Goal: Task Accomplishment & Management: Manage account settings

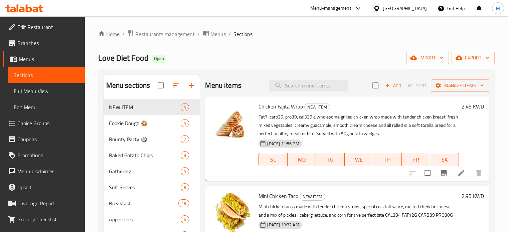
click at [367, 14] on div "Menu-management" at bounding box center [336, 8] width 63 height 16
click at [351, 11] on div "Menu-management" at bounding box center [330, 8] width 41 height 8
click at [331, 72] on div "Restaurant-Management" at bounding box center [324, 73] width 52 height 7
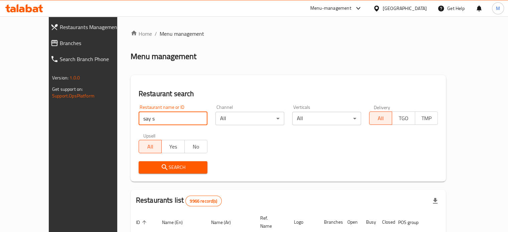
type input "say suco"
click at [161, 168] on icon "submit" at bounding box center [165, 167] width 8 height 8
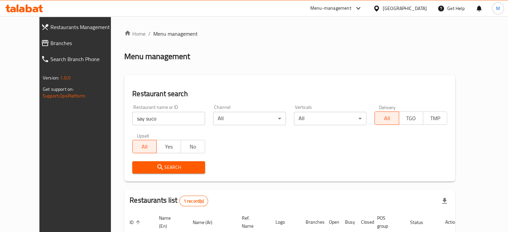
scroll to position [52, 0]
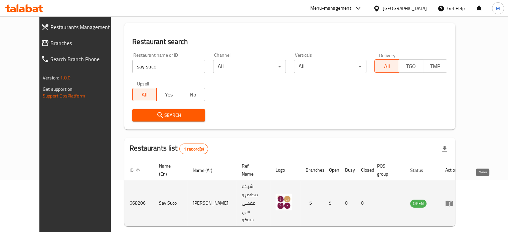
click at [453, 201] on icon "enhanced table" at bounding box center [449, 204] width 7 height 6
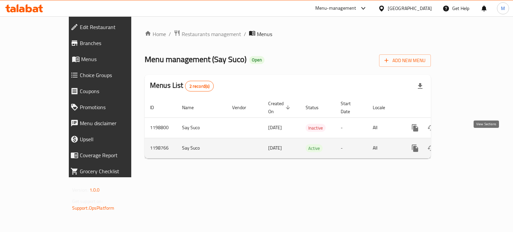
click at [471, 142] on link "enhanced table" at bounding box center [463, 148] width 16 height 16
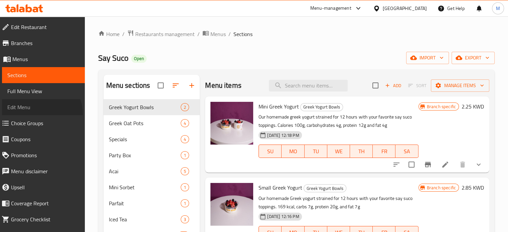
click at [35, 115] on link "Edit Menu" at bounding box center [43, 107] width 83 height 16
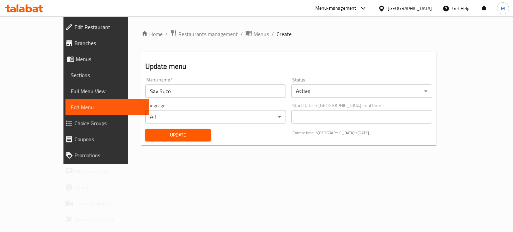
click at [74, 121] on span "Choice Groups" at bounding box center [108, 123] width 69 height 8
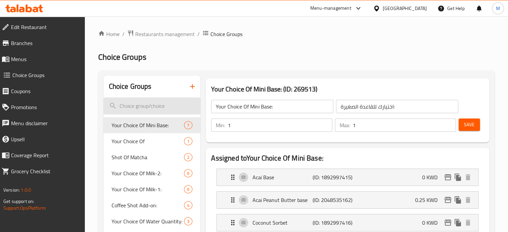
click at [177, 104] on input "search" at bounding box center [152, 106] width 97 height 17
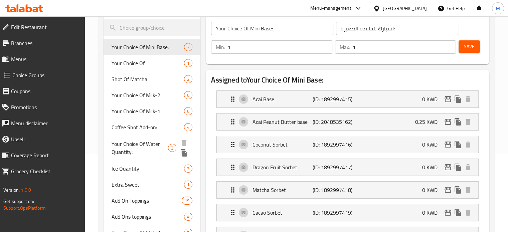
scroll to position [67, 0]
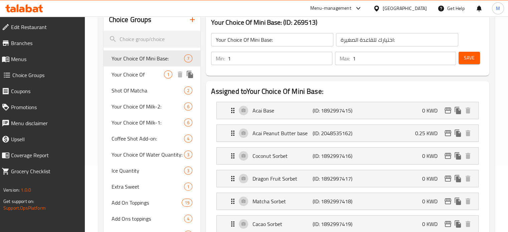
click at [138, 76] on span "Your Choice Of" at bounding box center [138, 74] width 53 height 8
type input "Your Choice Of"
type input "إختيارك من"
type input "0"
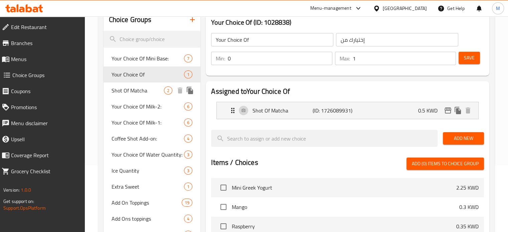
click at [145, 90] on span "Shot Of Matcha" at bounding box center [138, 91] width 53 height 8
type input "Shot Of Matcha"
type input "جرعة من ماتشا"
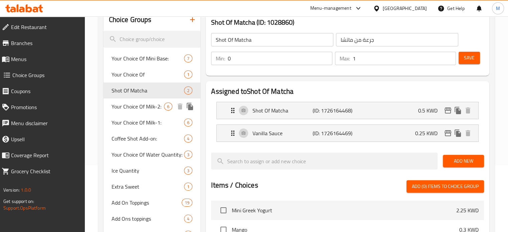
click at [145, 105] on span "Your Choice Of Milk-2:" at bounding box center [138, 107] width 53 height 8
type input "Your Choice Of Milk-2:"
type input "إختيارك من الحليب-2:"
type input "1"
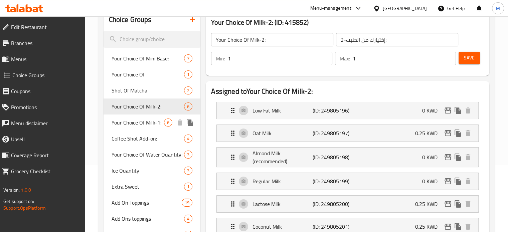
click at [143, 128] on div "Your Choice Of Milk-1: 6" at bounding box center [152, 123] width 97 height 16
type input "Your Choice Of Milk-1:"
type input "إختيارك من الحليب-1:"
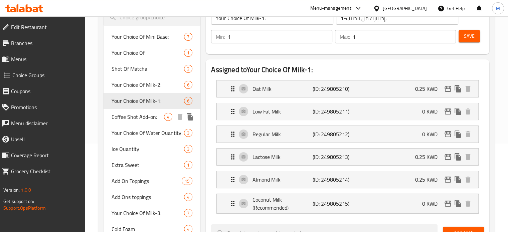
scroll to position [100, 0]
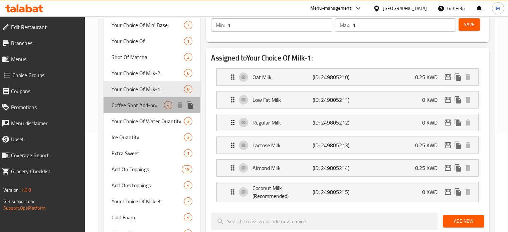
click at [135, 107] on span "Coffee Shot Add-on:" at bounding box center [138, 105] width 53 height 8
type input "Coffee Shot Add-on:"
type input "قهوة شوت اضافي"
type input "0"
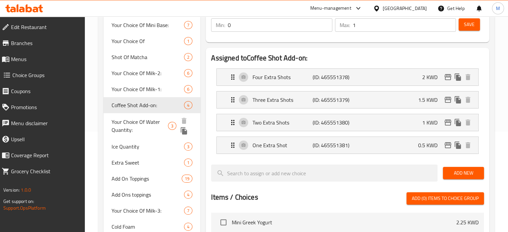
click at [138, 125] on span "Your Choice Of Water Quantity:" at bounding box center [140, 126] width 57 height 16
type input "Your Choice Of Water Quantity:"
type input "إختيارك من كمية الماء:"
type input "1"
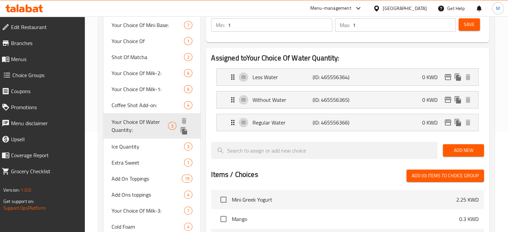
scroll to position [134, 0]
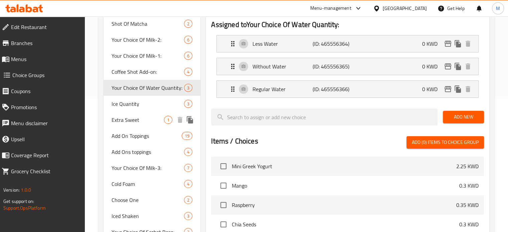
click at [127, 113] on div "Extra Sweet 1" at bounding box center [152, 120] width 97 height 16
type input "Extra Sweet"
type input "اكسترا سويت"
type input "0"
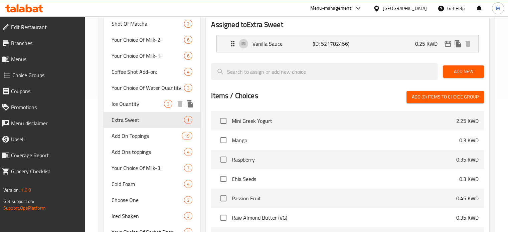
click at [128, 105] on span "Ice Quantity" at bounding box center [138, 104] width 53 height 8
type input "Ice Quantity"
type input "⁠كمية الثلج"
type input "1"
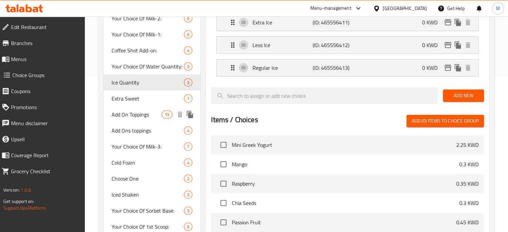
scroll to position [167, 0]
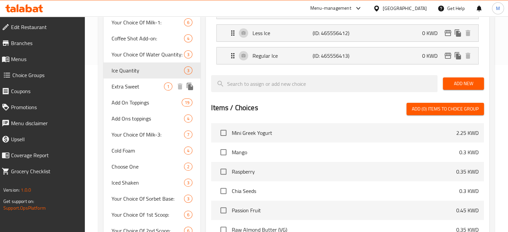
click at [129, 91] on span "Extra Sweet" at bounding box center [138, 87] width 53 height 8
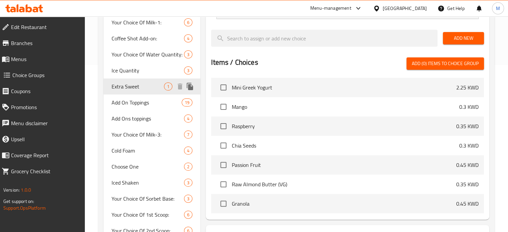
type input "Extra Sweet"
type input "اكسترا سويت"
type input "0"
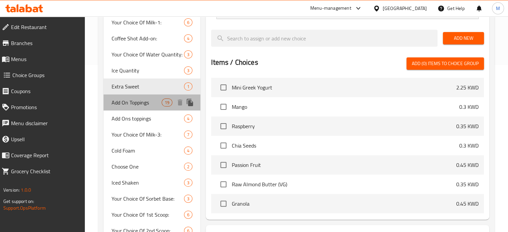
click at [133, 105] on span "Add On Toppings" at bounding box center [137, 103] width 50 height 8
type input "Add On Toppings"
type input "إضافة على الطبقة"
type input "10"
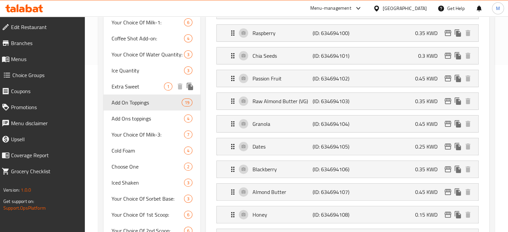
click at [129, 90] on span "Extra Sweet" at bounding box center [138, 87] width 53 height 8
type input "Extra Sweet"
type input "اكسترا سويت"
type input "1"
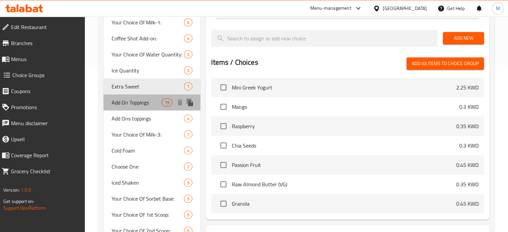
click at [130, 107] on span "Add On Toppings" at bounding box center [137, 103] width 50 height 8
type input "Add On Toppings"
type input "إضافة على الطبقة"
type input "10"
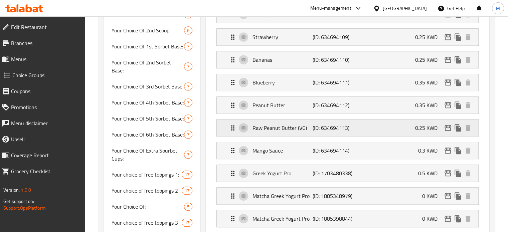
scroll to position [401, 0]
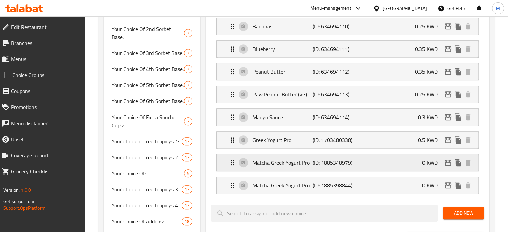
click at [369, 160] on div "Matcha Greek Yogurt Pro (ID: 1885348979) 0 KWD" at bounding box center [350, 162] width 242 height 17
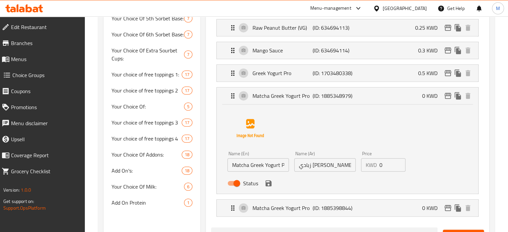
scroll to position [501, 0]
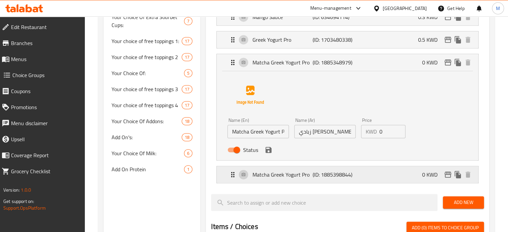
click at [359, 173] on div "Matcha Greek Yogurt Pro (ID: 1885398844) 0 KWD" at bounding box center [350, 174] width 242 height 17
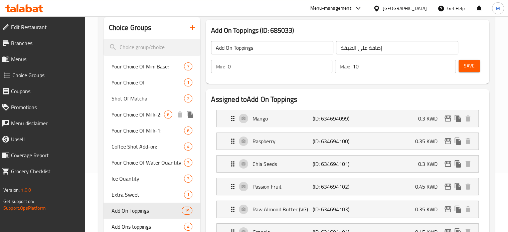
scroll to position [0, 0]
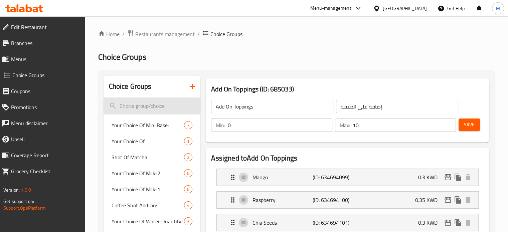
click at [166, 107] on input "search" at bounding box center [152, 106] width 97 height 17
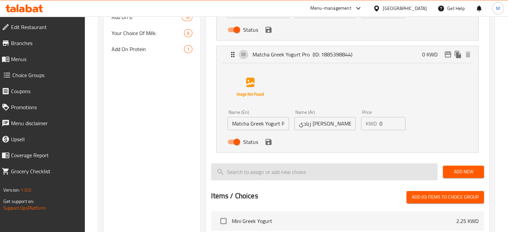
scroll to position [580, 0]
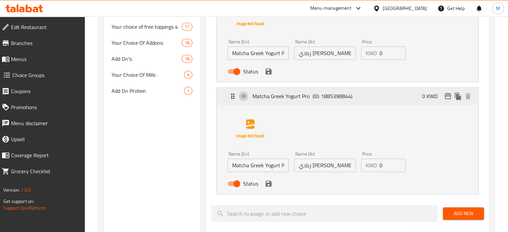
click at [297, 88] on div "Matcha Greek Yogurt Pro (ID: 1885398844) 0 KWD" at bounding box center [350, 96] width 242 height 17
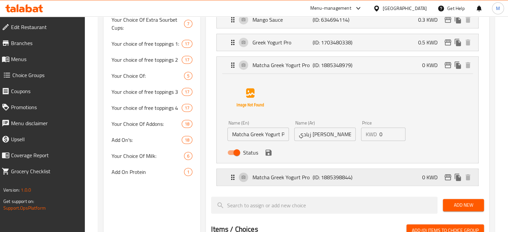
scroll to position [494, 0]
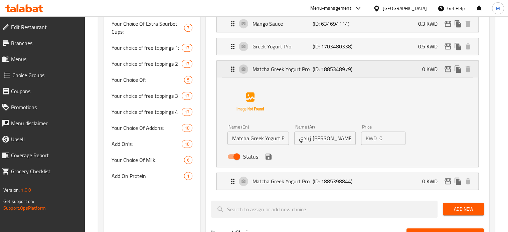
click at [297, 65] on p "Matcha Greek Yogurt Pro" at bounding box center [283, 69] width 60 height 8
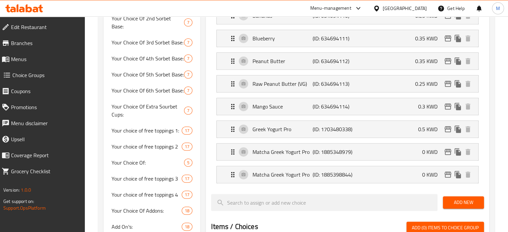
scroll to position [426, 0]
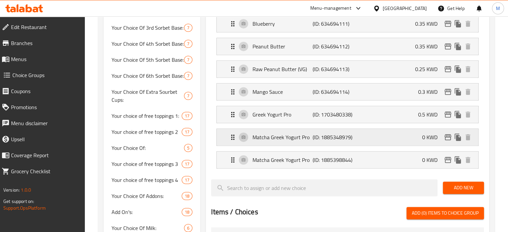
click at [347, 133] on p "(ID: 1885348979)" at bounding box center [333, 137] width 40 height 8
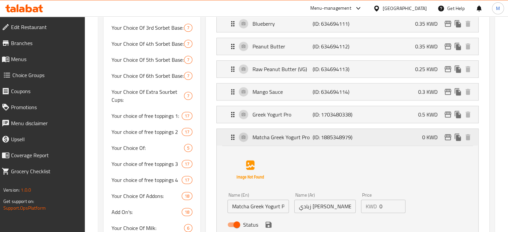
click at [369, 138] on div "Matcha Greek Yogurt Pro (ID: 1885348979) 0 KWD" at bounding box center [350, 137] width 242 height 17
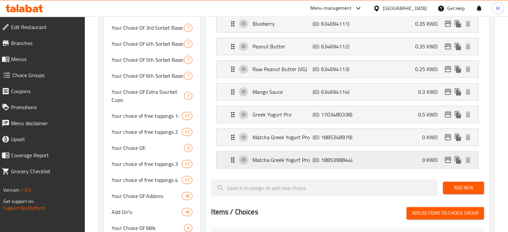
click at [373, 163] on div "Matcha Greek Yogurt Pro (ID: 1885398844) 0 KWD" at bounding box center [350, 160] width 242 height 17
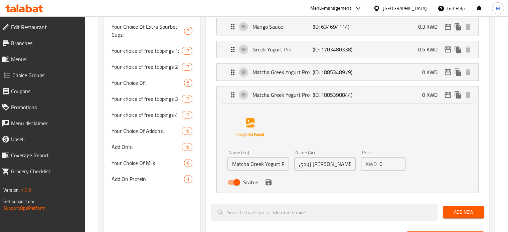
scroll to position [493, 0]
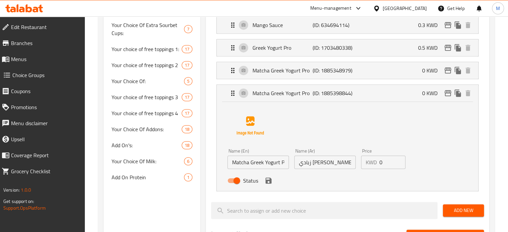
click at [237, 176] on input "Status" at bounding box center [237, 180] width 38 height 13
checkbox input "false"
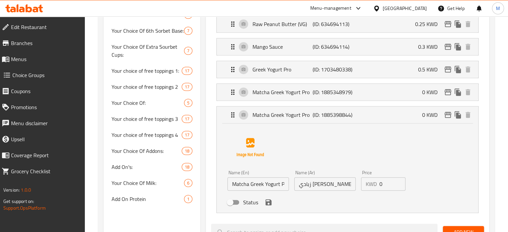
scroll to position [460, 0]
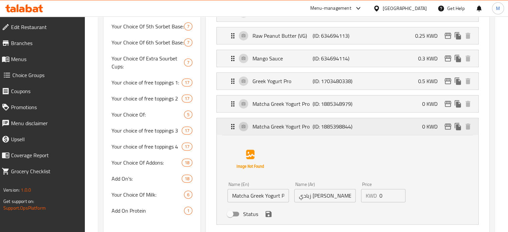
click at [341, 125] on p "(ID: 1885398844)" at bounding box center [333, 127] width 40 height 8
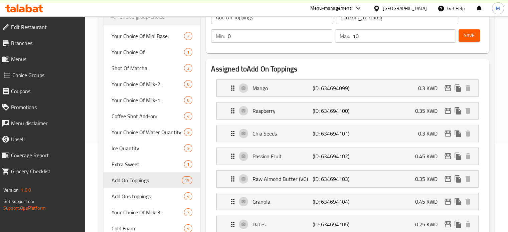
scroll to position [0, 0]
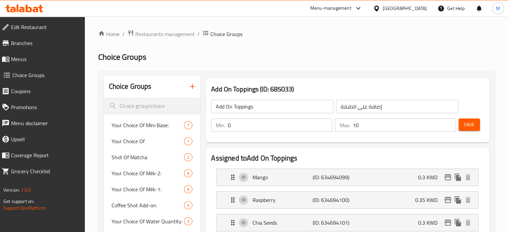
click at [463, 120] on button "Save" at bounding box center [469, 125] width 21 height 12
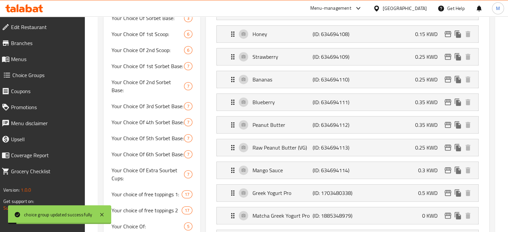
scroll to position [501, 0]
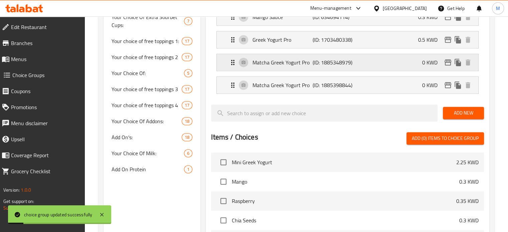
click at [366, 64] on div "Matcha Greek Yogurt Pro (ID: 1885348979) 0 KWD" at bounding box center [350, 62] width 242 height 17
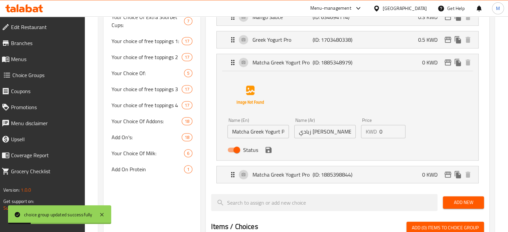
click at [391, 131] on input "0" at bounding box center [392, 131] width 26 height 13
click at [268, 147] on icon "save" at bounding box center [269, 150] width 6 height 6
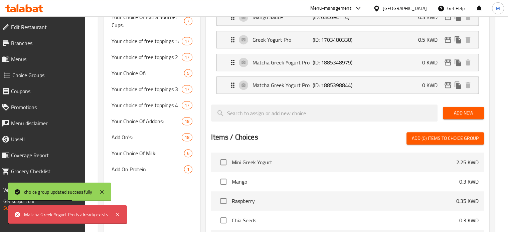
type input "0.55"
click at [323, 85] on p "(ID: 1885398844)" at bounding box center [333, 85] width 40 height 8
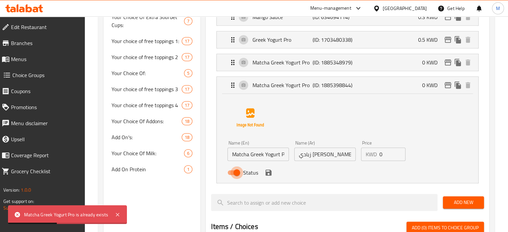
click at [234, 169] on input "Status" at bounding box center [237, 172] width 38 height 13
checkbox input "false"
click at [265, 172] on icon "save" at bounding box center [269, 173] width 8 height 8
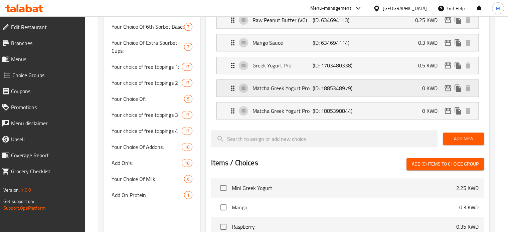
scroll to position [434, 0]
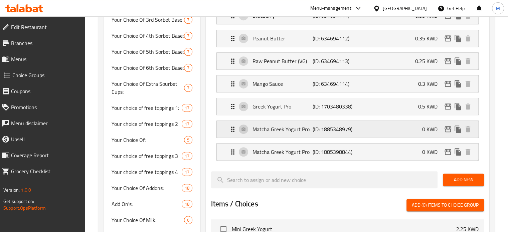
click at [281, 126] on p "Matcha Greek Yogurt Pro" at bounding box center [283, 129] width 60 height 8
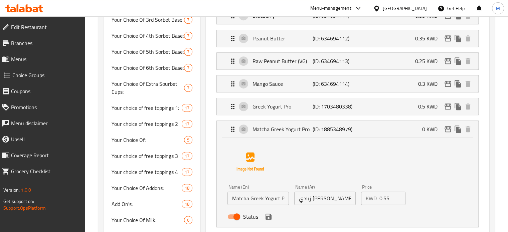
click at [281, 196] on input "Matcha Greek Yogurt Pro" at bounding box center [257, 198] width 61 height 13
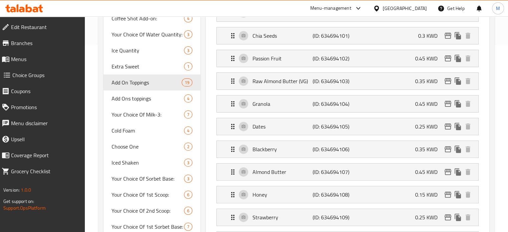
scroll to position [67, 0]
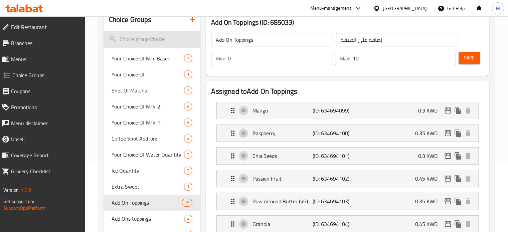
click at [143, 44] on input "search" at bounding box center [152, 39] width 97 height 17
paste input "Matcha Greek Yogurt Pro"
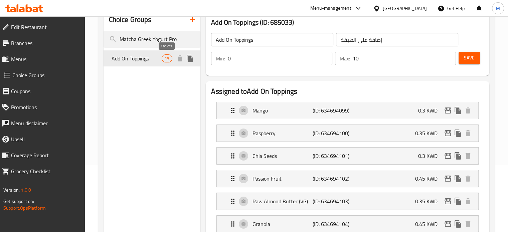
type input "Matcha Greek Yogurt Pro"
click at [141, 55] on span "Add On Toppings" at bounding box center [137, 58] width 50 height 8
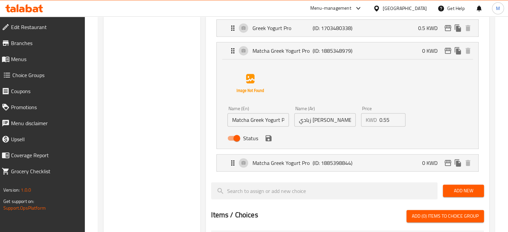
scroll to position [501, 0]
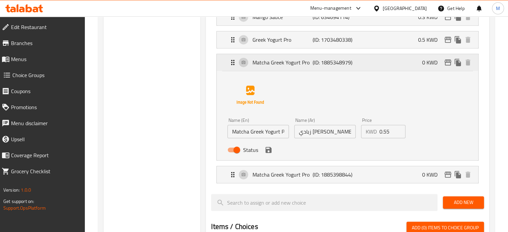
click at [354, 63] on div "Matcha Greek Yogurt Pro (ID: 1885348979) 0 KWD" at bounding box center [350, 62] width 242 height 17
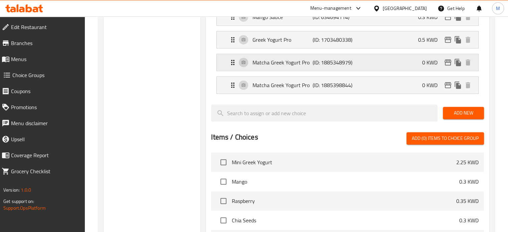
click at [396, 60] on div "Matcha Greek Yogurt Pro (ID: 1885348979) 0 KWD" at bounding box center [350, 62] width 242 height 17
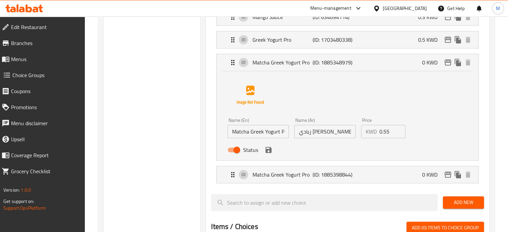
click at [270, 149] on icon "save" at bounding box center [269, 150] width 6 height 6
